Goal: Manage account settings

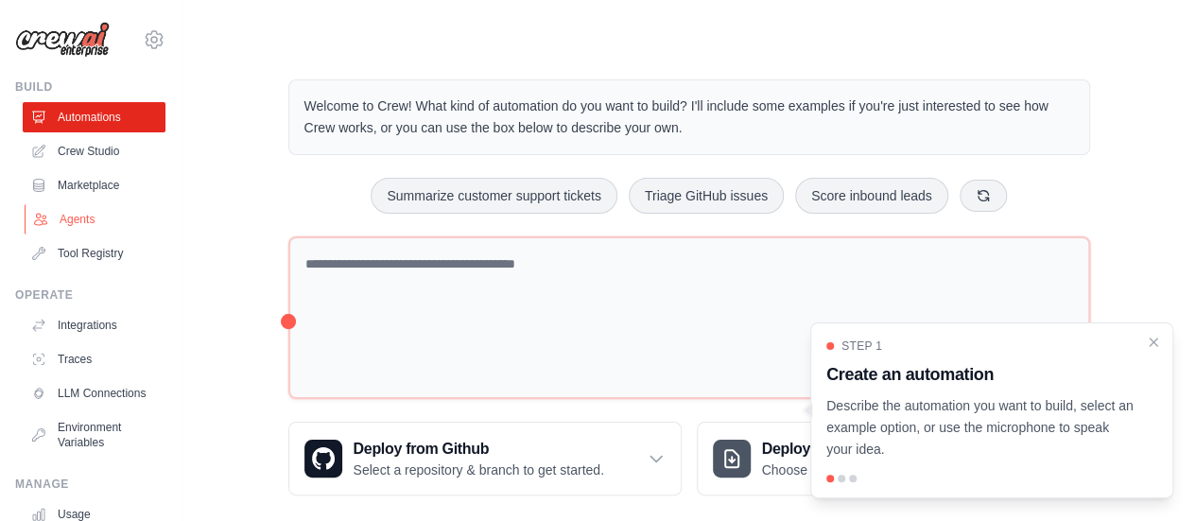
click at [84, 222] on link "Agents" at bounding box center [96, 219] width 143 height 30
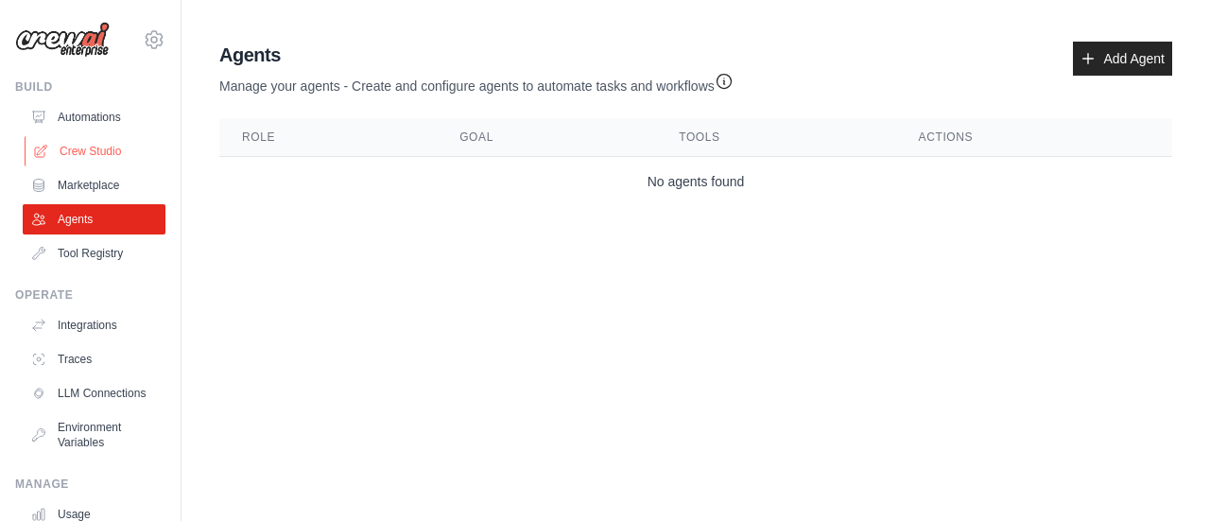
click at [95, 142] on link "Crew Studio" at bounding box center [96, 151] width 143 height 30
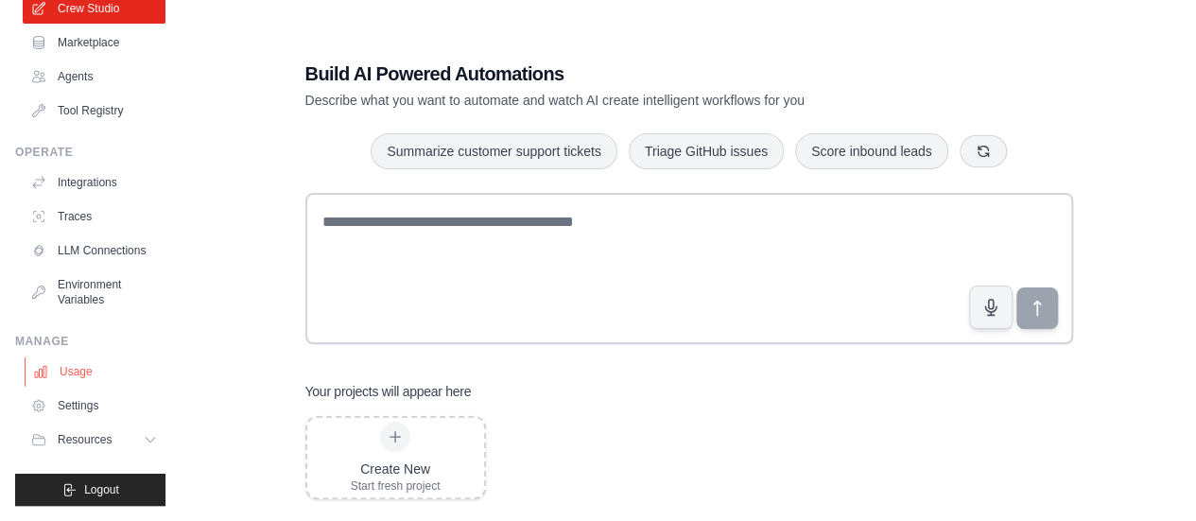
click at [55, 379] on link "Usage" at bounding box center [96, 372] width 143 height 30
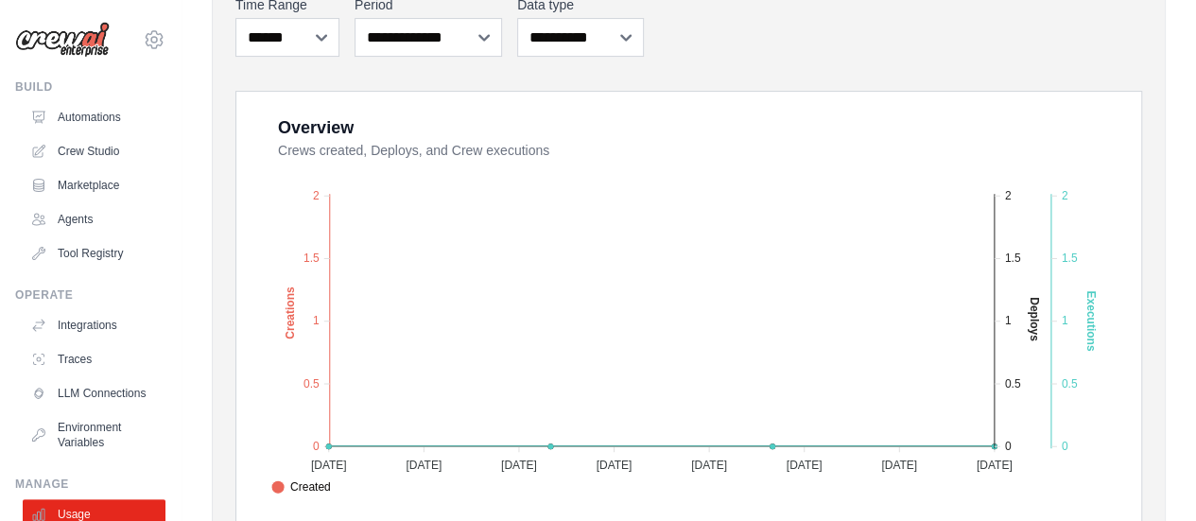
scroll to position [846, 0]
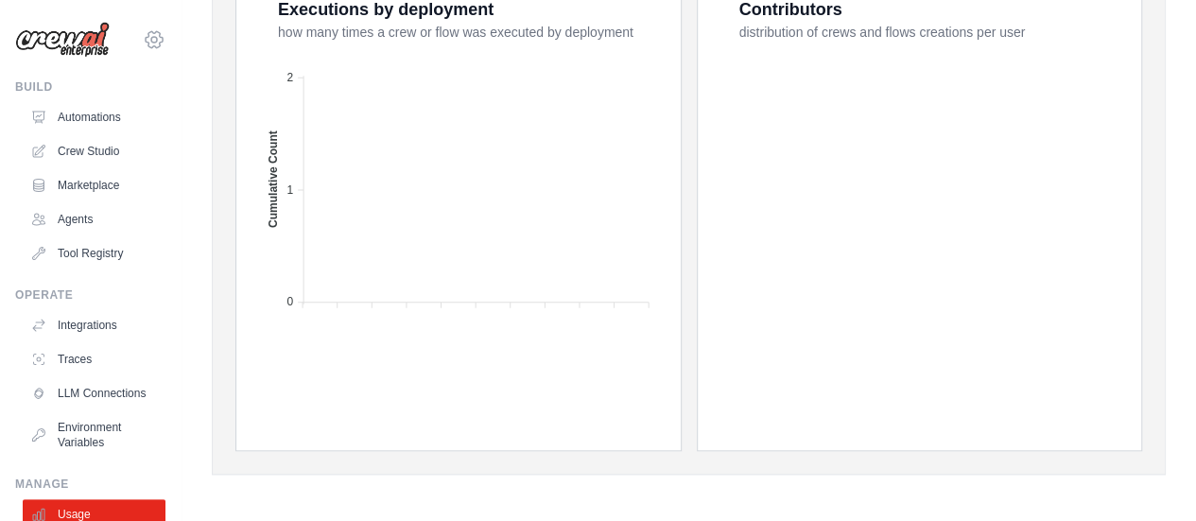
click at [143, 31] on icon at bounding box center [154, 39] width 23 height 23
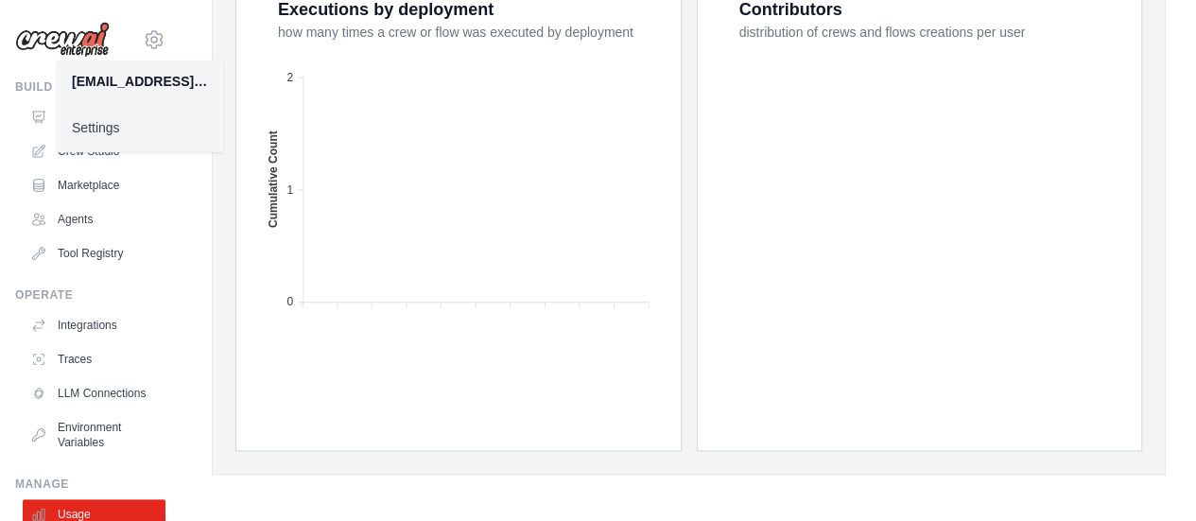
click at [106, 120] on link "Settings" at bounding box center [140, 128] width 166 height 34
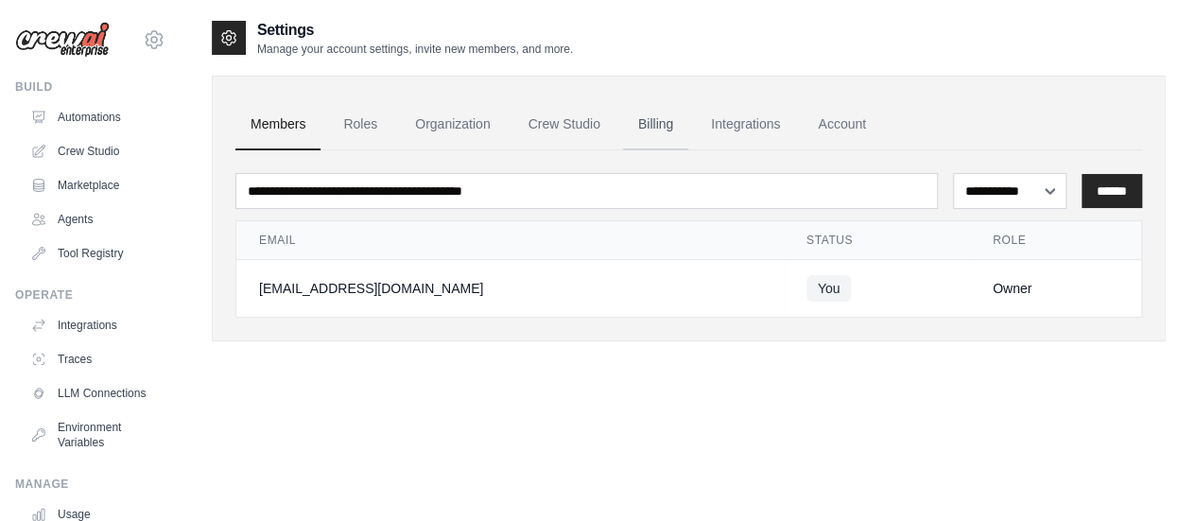
click at [649, 133] on link "Billing" at bounding box center [655, 124] width 65 height 51
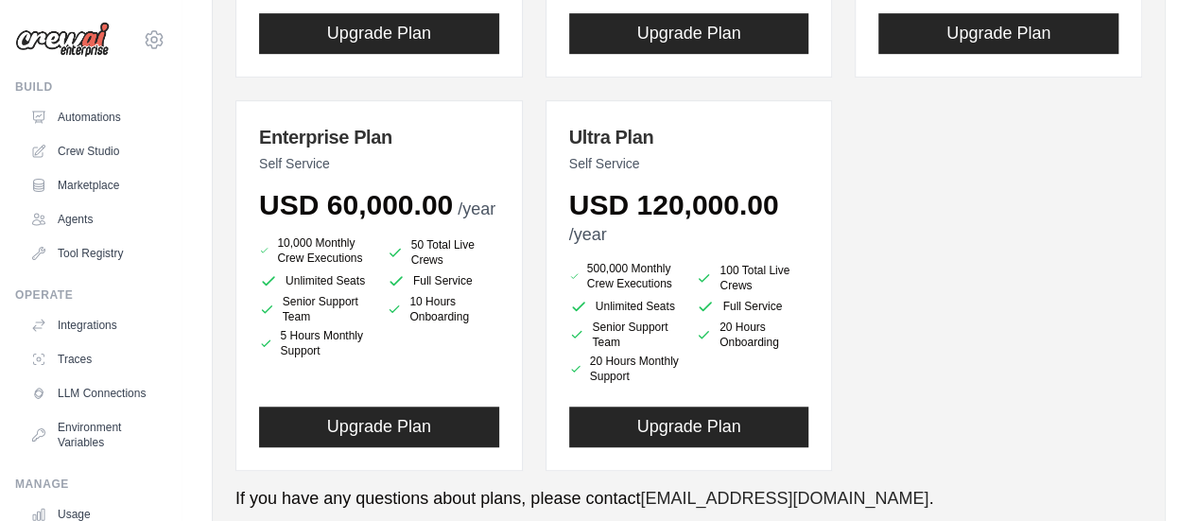
scroll to position [531, 0]
